Goal: Information Seeking & Learning: Learn about a topic

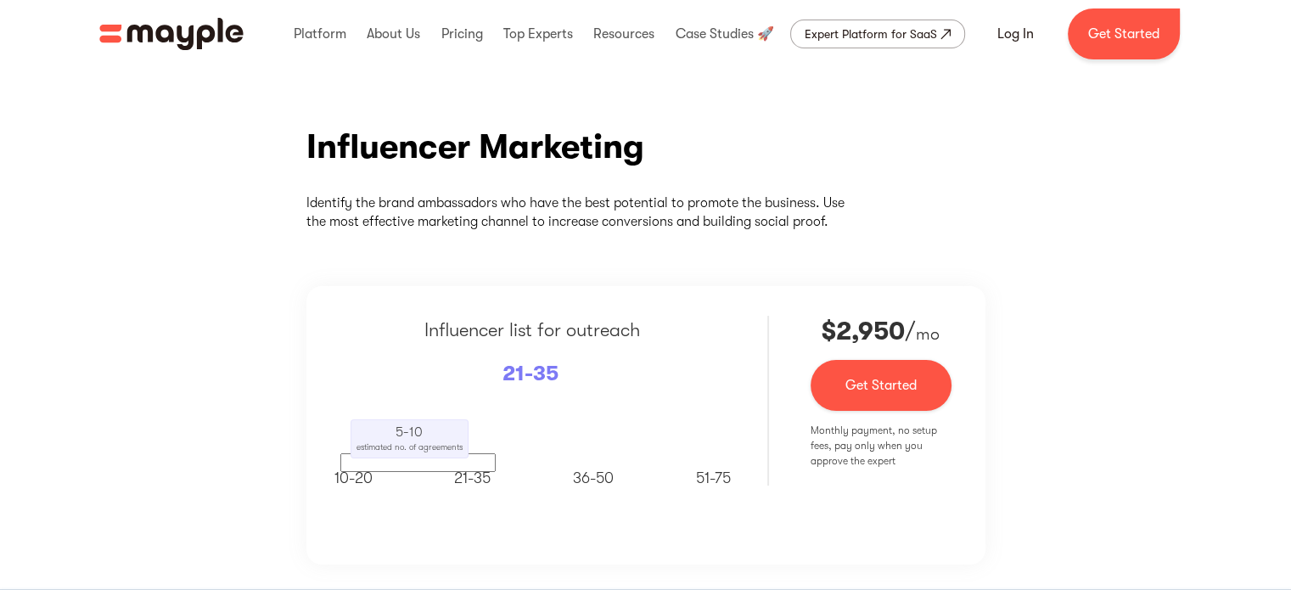
scroll to position [170, 0]
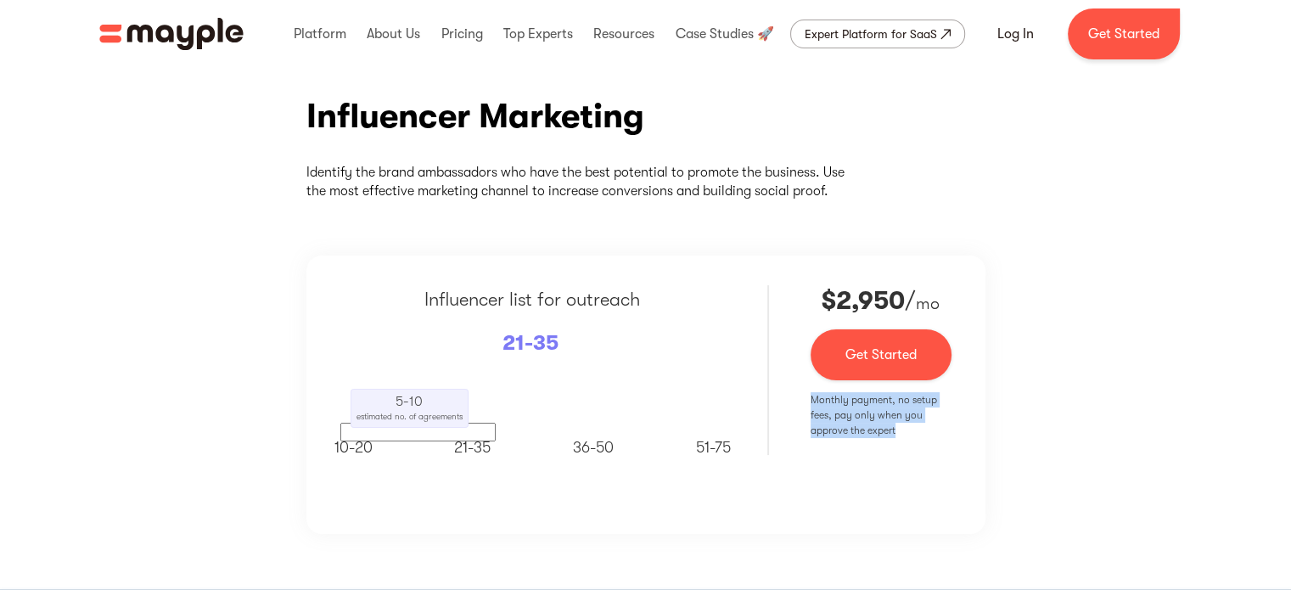
drag, startPoint x: 811, startPoint y: 397, endPoint x: 940, endPoint y: 435, distance: 134.3
click at [940, 435] on p "Monthly payment, no setup fees, pay only when you approve the expert" at bounding box center [881, 415] width 141 height 46
copy p "Monthly payment, no setup fees, pay only when you approve the expert"
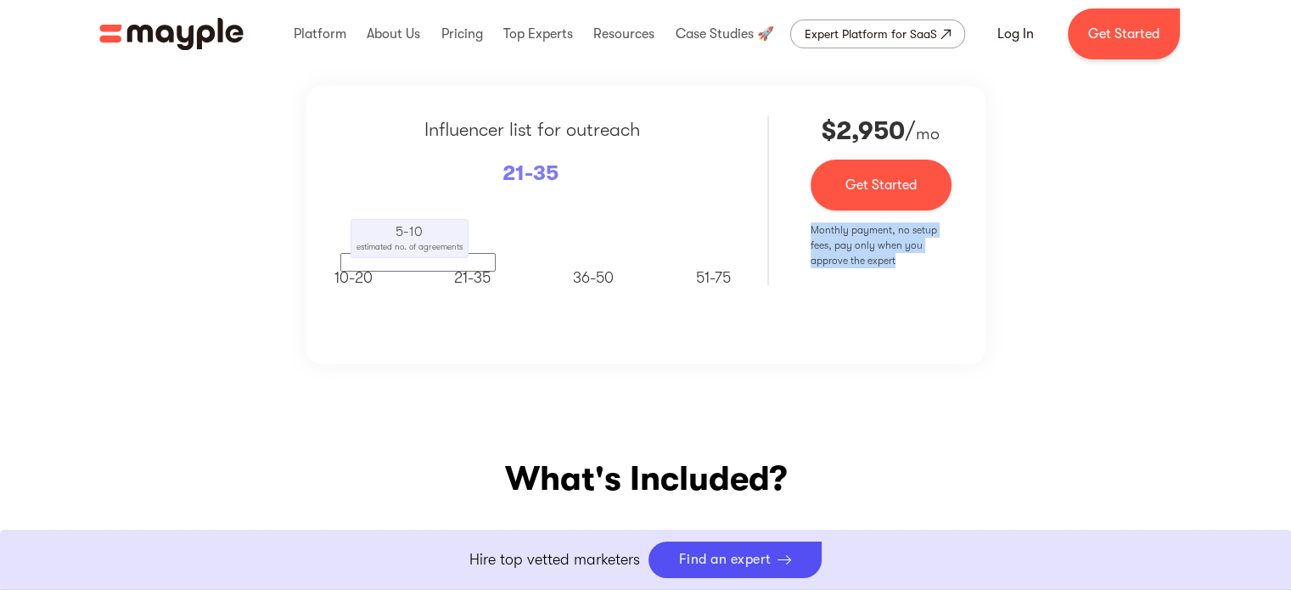
click at [1059, 410] on div "Influencer Marketing Identify the brand ambassadors who have the best potential…" at bounding box center [645, 144] width 1291 height 541
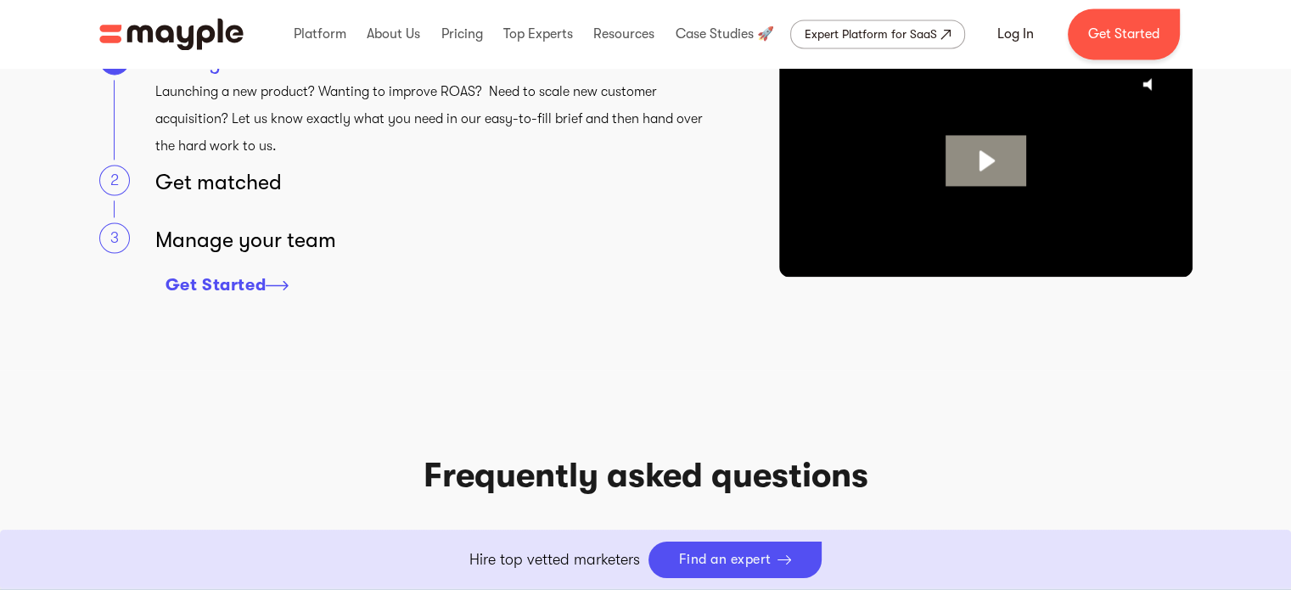
scroll to position [2631, 0]
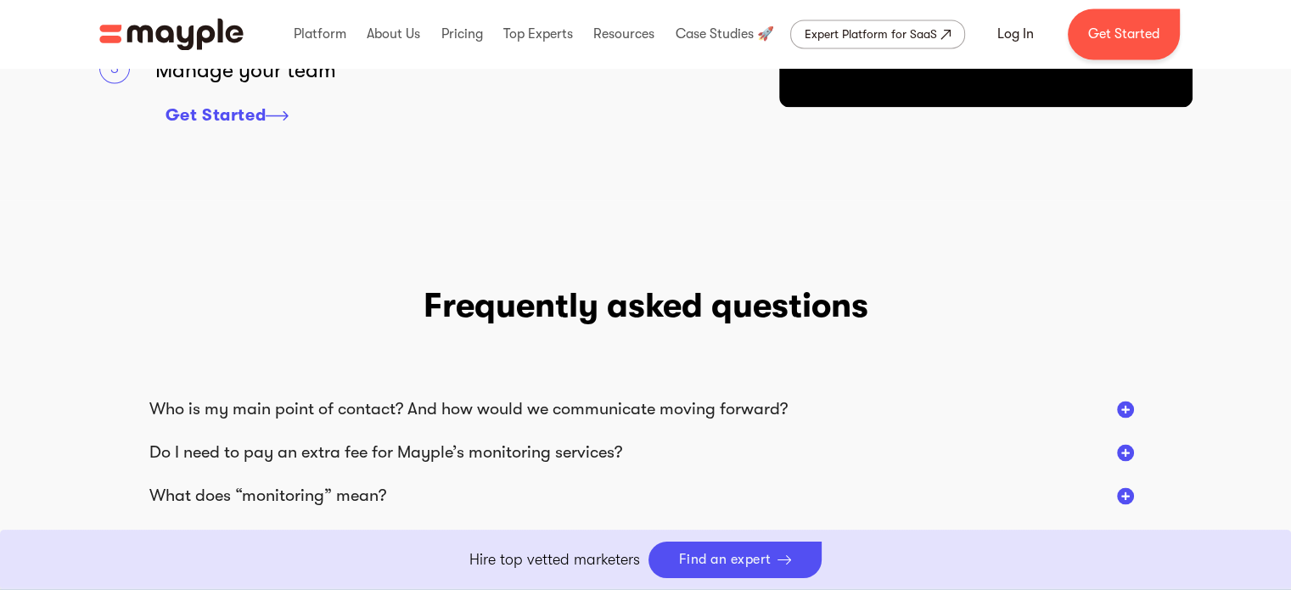
click at [1127, 407] on div at bounding box center [1125, 409] width 17 height 17
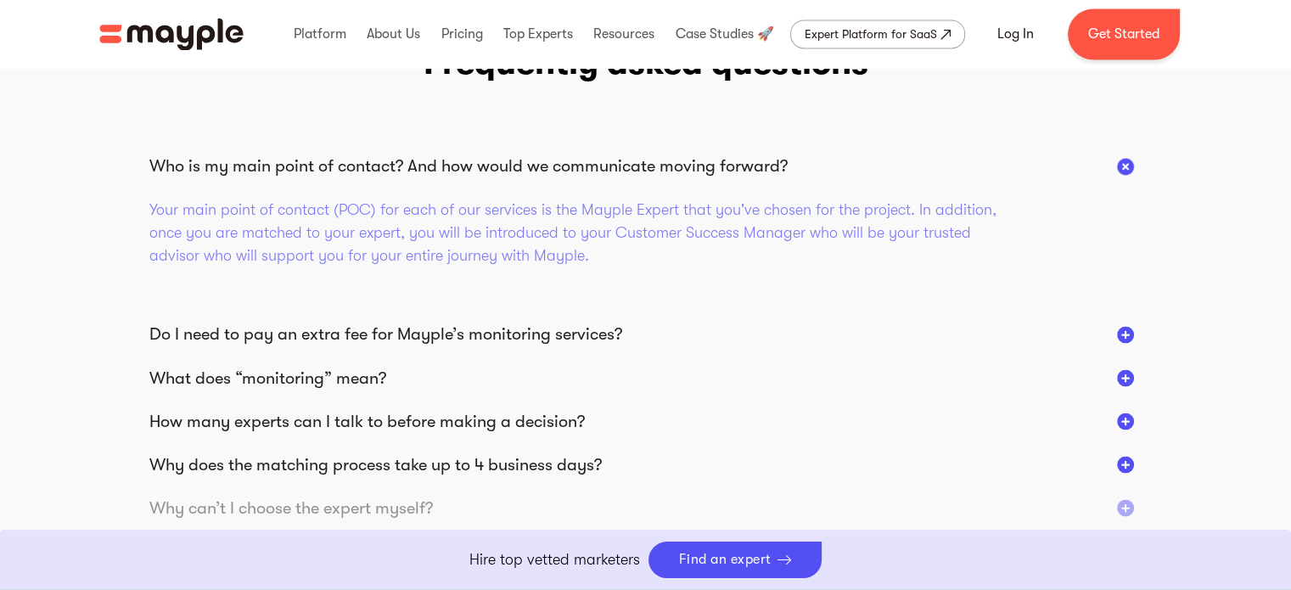
scroll to position [2886, 0]
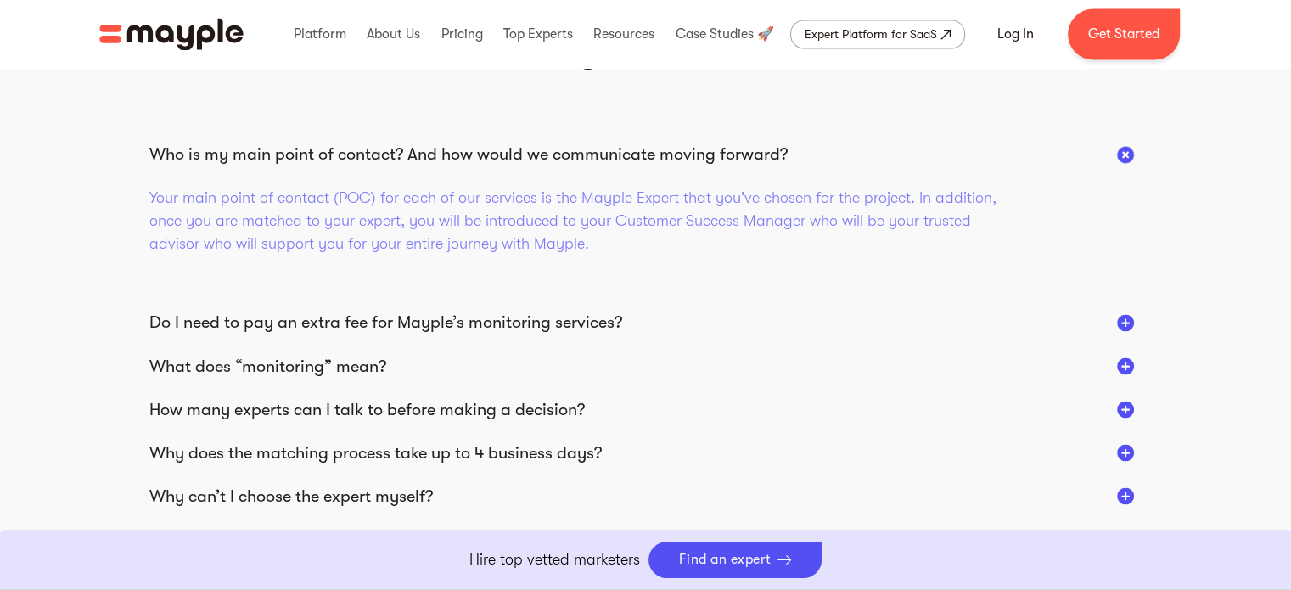
click at [1123, 315] on div at bounding box center [1125, 322] width 17 height 17
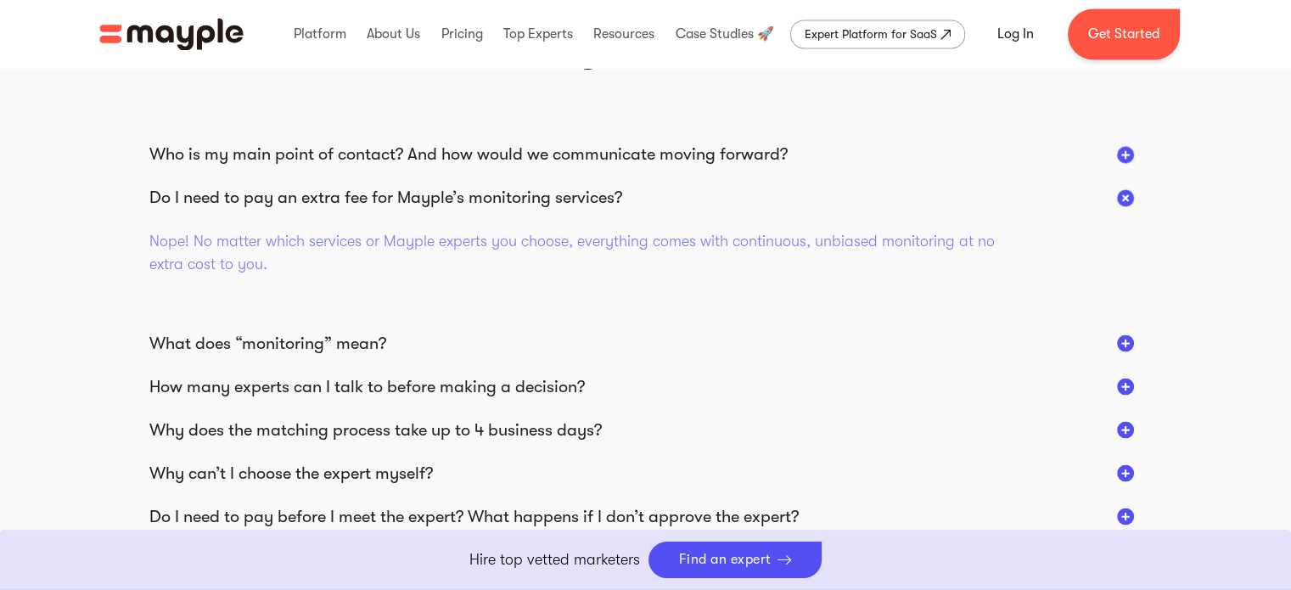
click at [1117, 340] on div at bounding box center [1125, 342] width 17 height 17
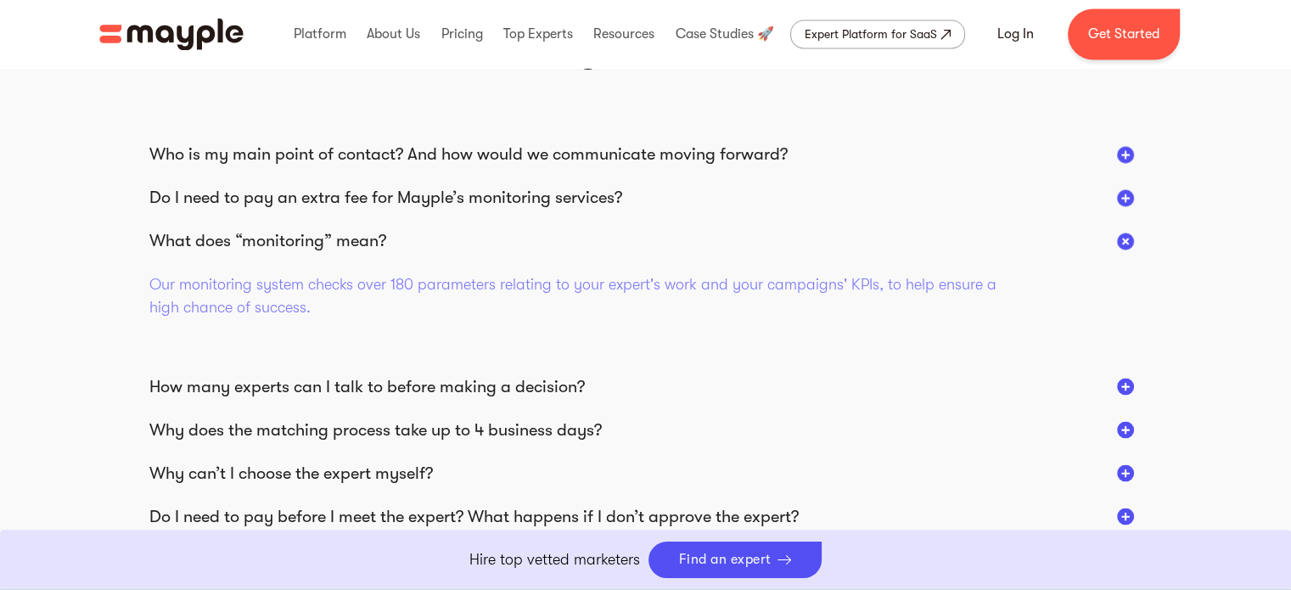
click at [1124, 386] on div at bounding box center [1125, 386] width 17 height 17
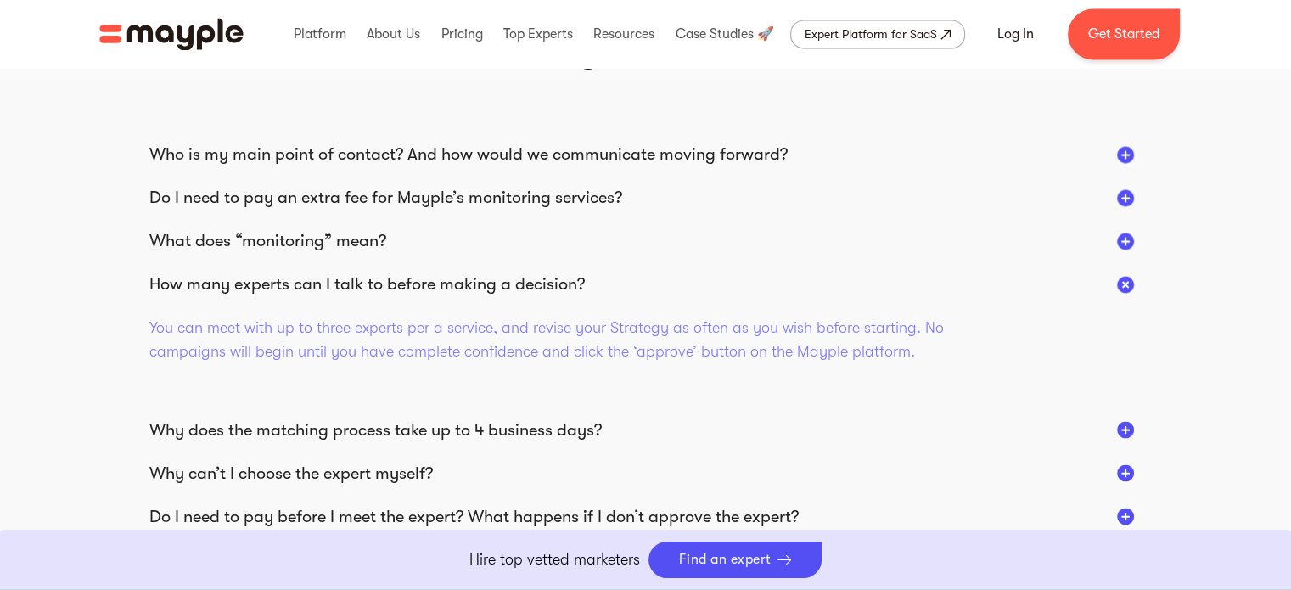
click at [1124, 430] on div at bounding box center [1125, 429] width 17 height 17
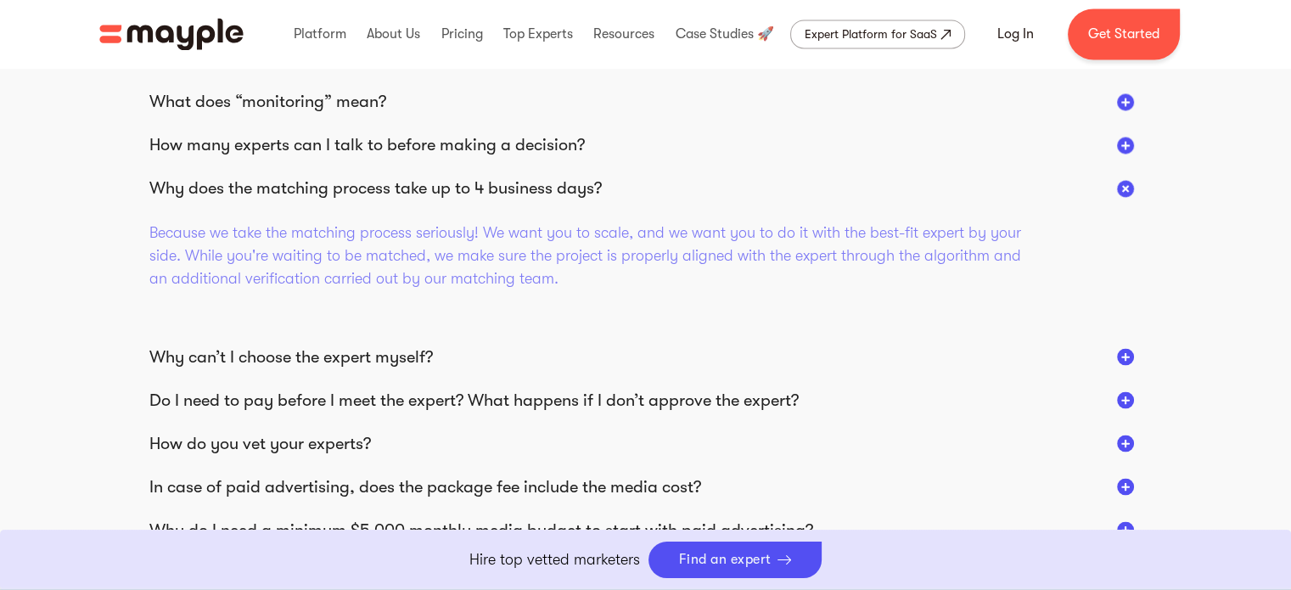
scroll to position [3056, 0]
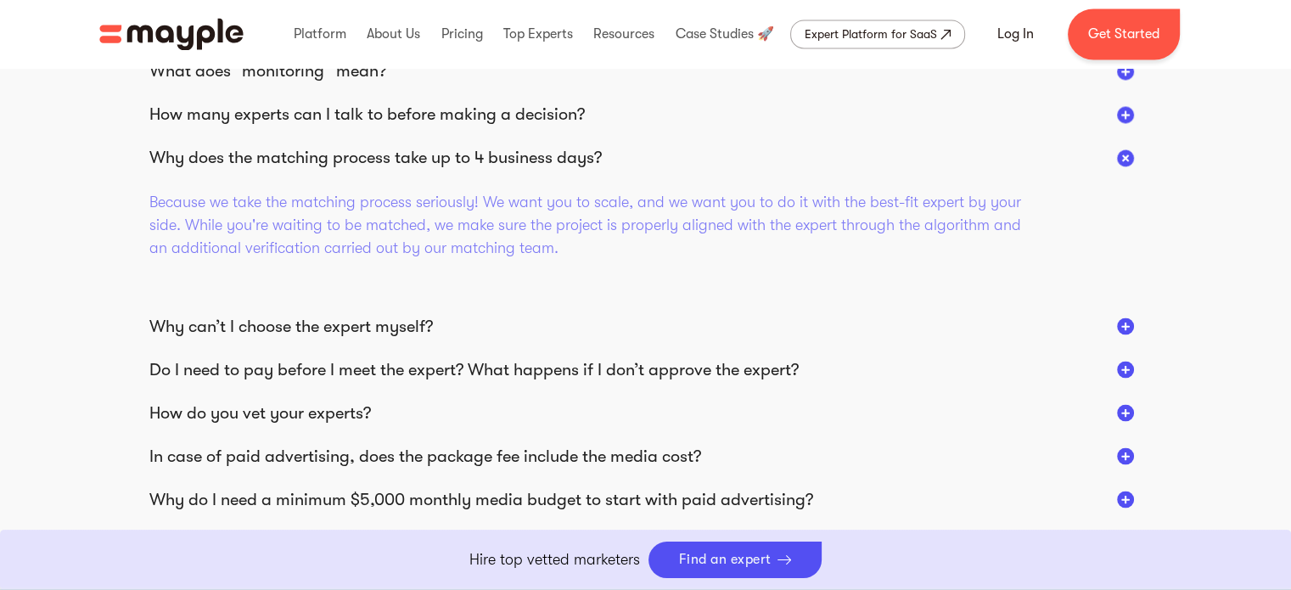
click at [1123, 325] on div at bounding box center [1125, 325] width 17 height 17
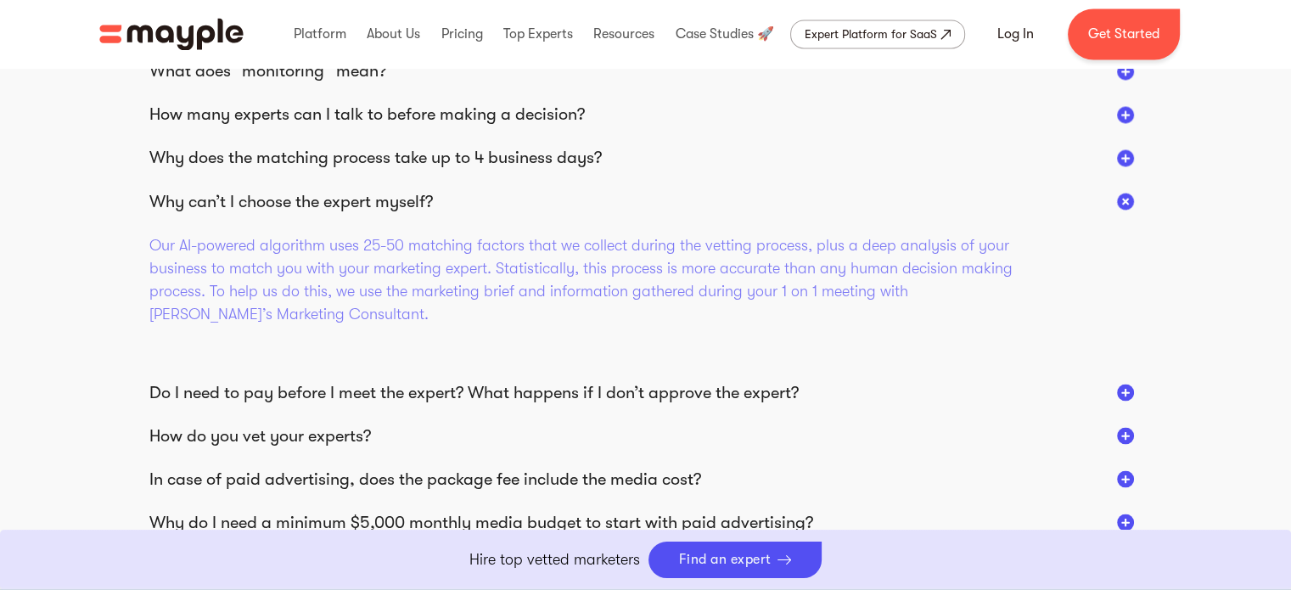
click at [1127, 389] on div at bounding box center [1125, 392] width 17 height 17
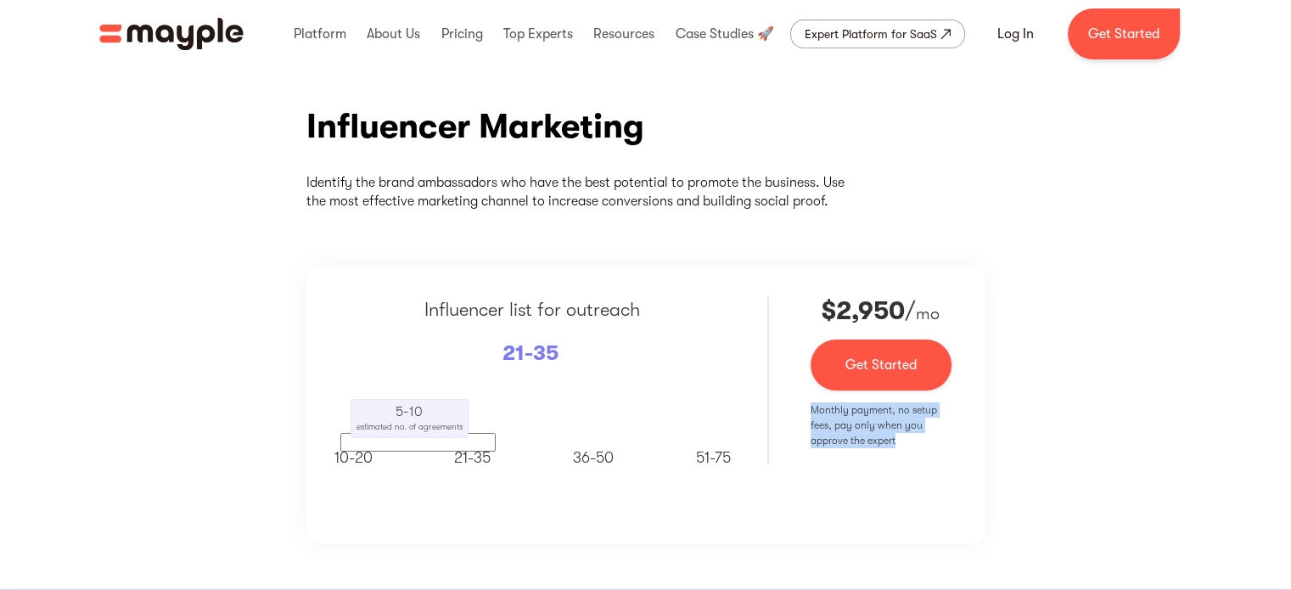
scroll to position [255, 0]
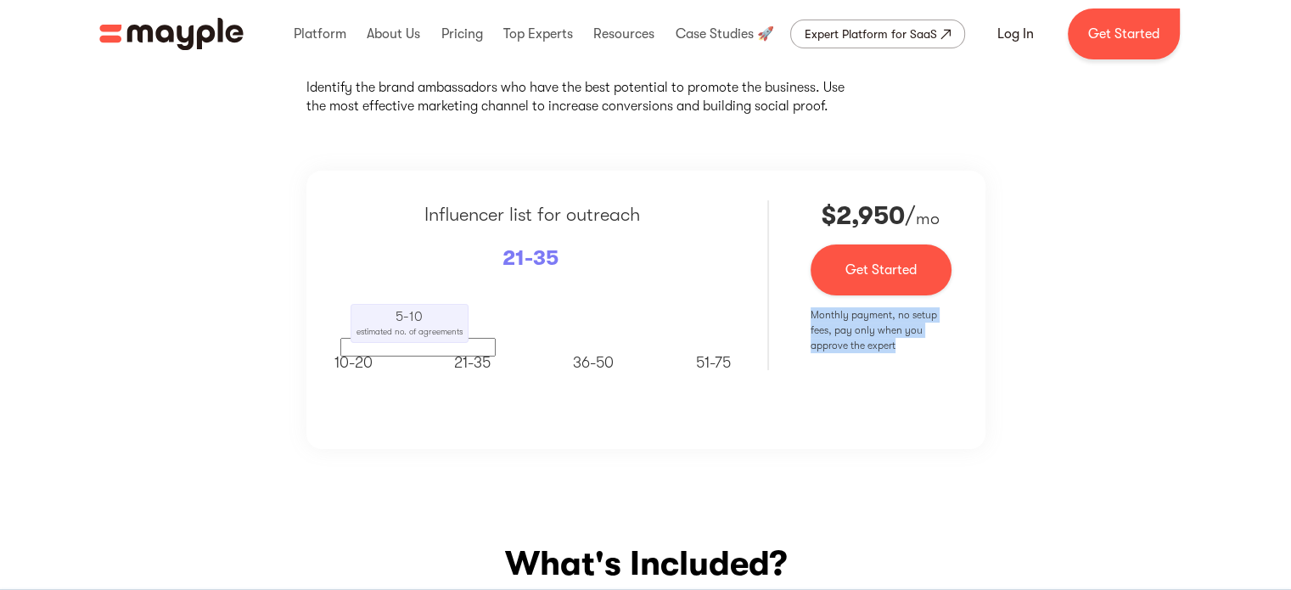
click at [1066, 419] on div "Influencer Marketing Identify the brand ambassadors who have the best potential…" at bounding box center [645, 229] width 1291 height 541
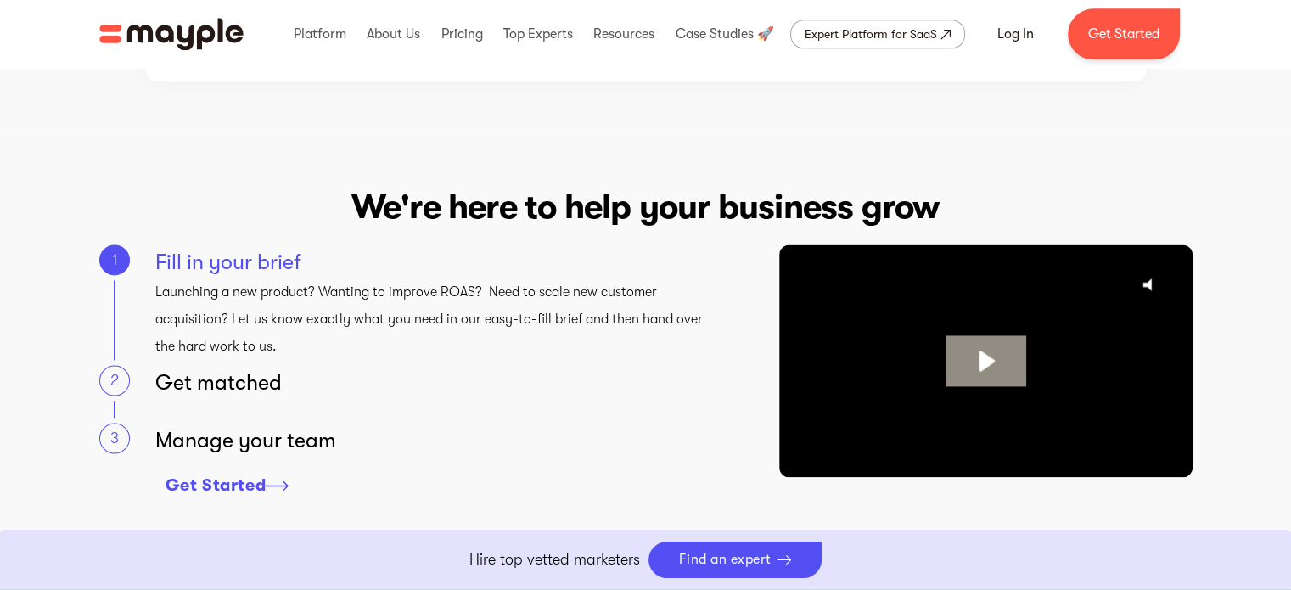
scroll to position [2292, 0]
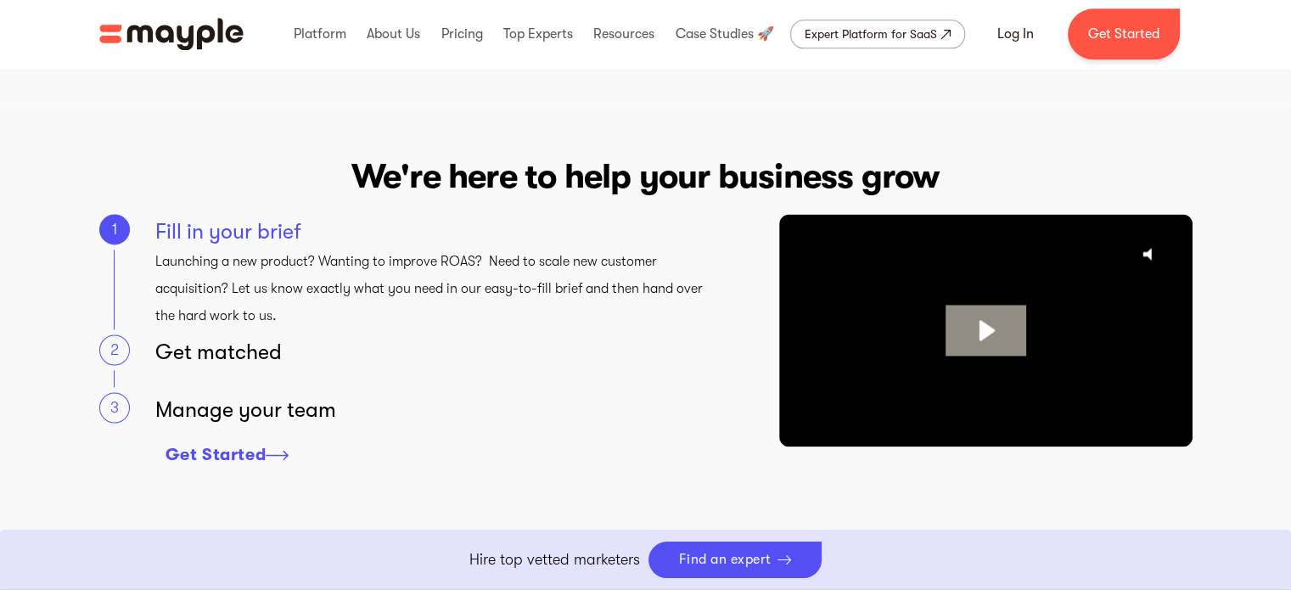
click at [1223, 151] on section "We're here to help your business grow 1 Fill in your brief Launching a new prod…" at bounding box center [645, 321] width 1291 height 438
click at [1156, 254] on icon "@keyframes VOLUME_SMALL_WAVE_FLASH { 0% { opacity: 0; } 33% { opacity: 1; } 66%…" at bounding box center [1152, 254] width 42 height 42
click at [907, 120] on section "We're here to help your business grow 1 Fill in your brief Launching a new prod…" at bounding box center [645, 321] width 1291 height 438
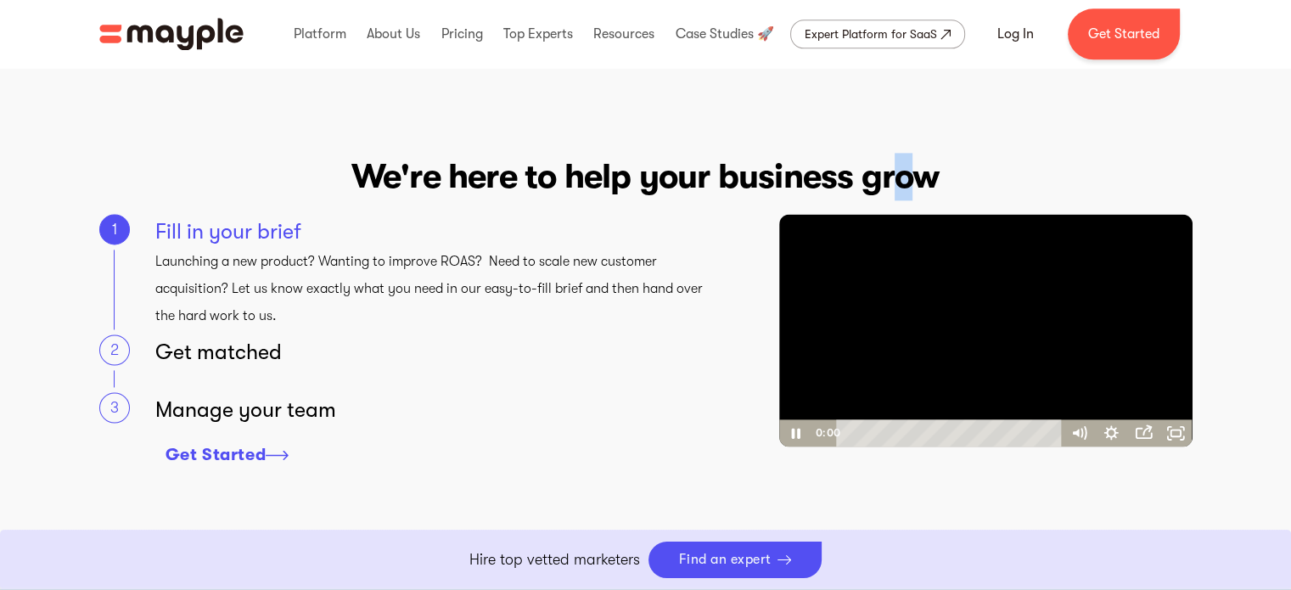
drag, startPoint x: 905, startPoint y: 431, endPoint x: 821, endPoint y: 437, distance: 84.2
click at [821, 437] on div "0:00 0:00" at bounding box center [936, 432] width 251 height 27
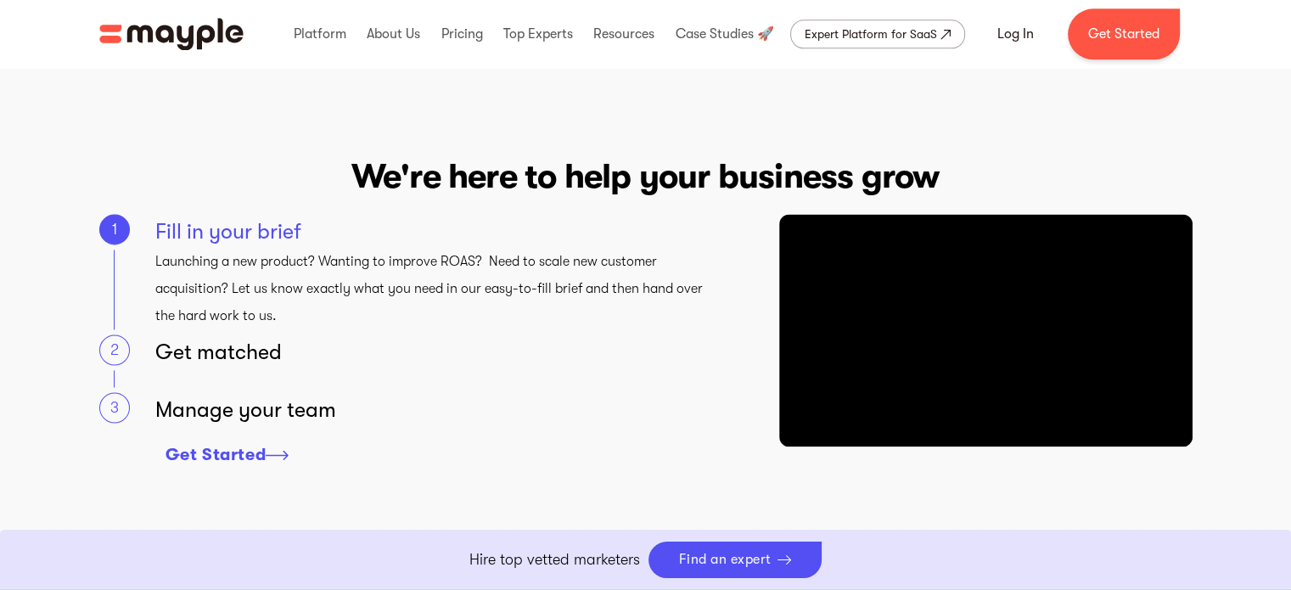
click at [1261, 317] on section "We're here to help your business grow 1 Fill in your brief Launching a new prod…" at bounding box center [645, 321] width 1291 height 438
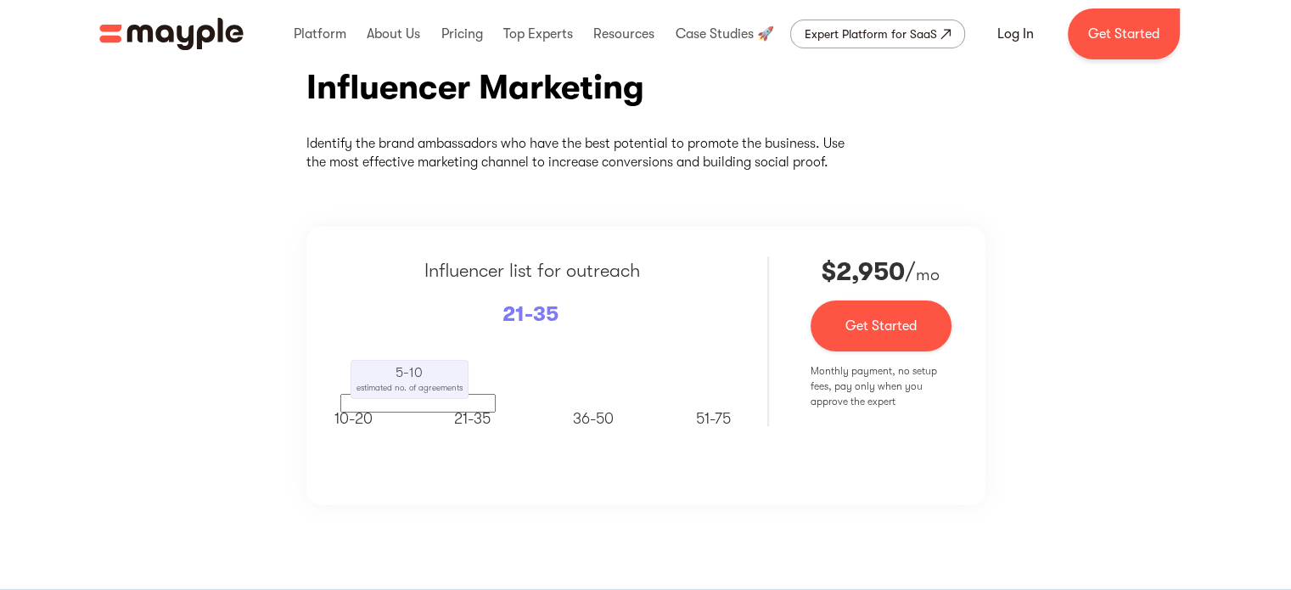
scroll to position [170, 0]
